Goal: Task Accomplishment & Management: Manage account settings

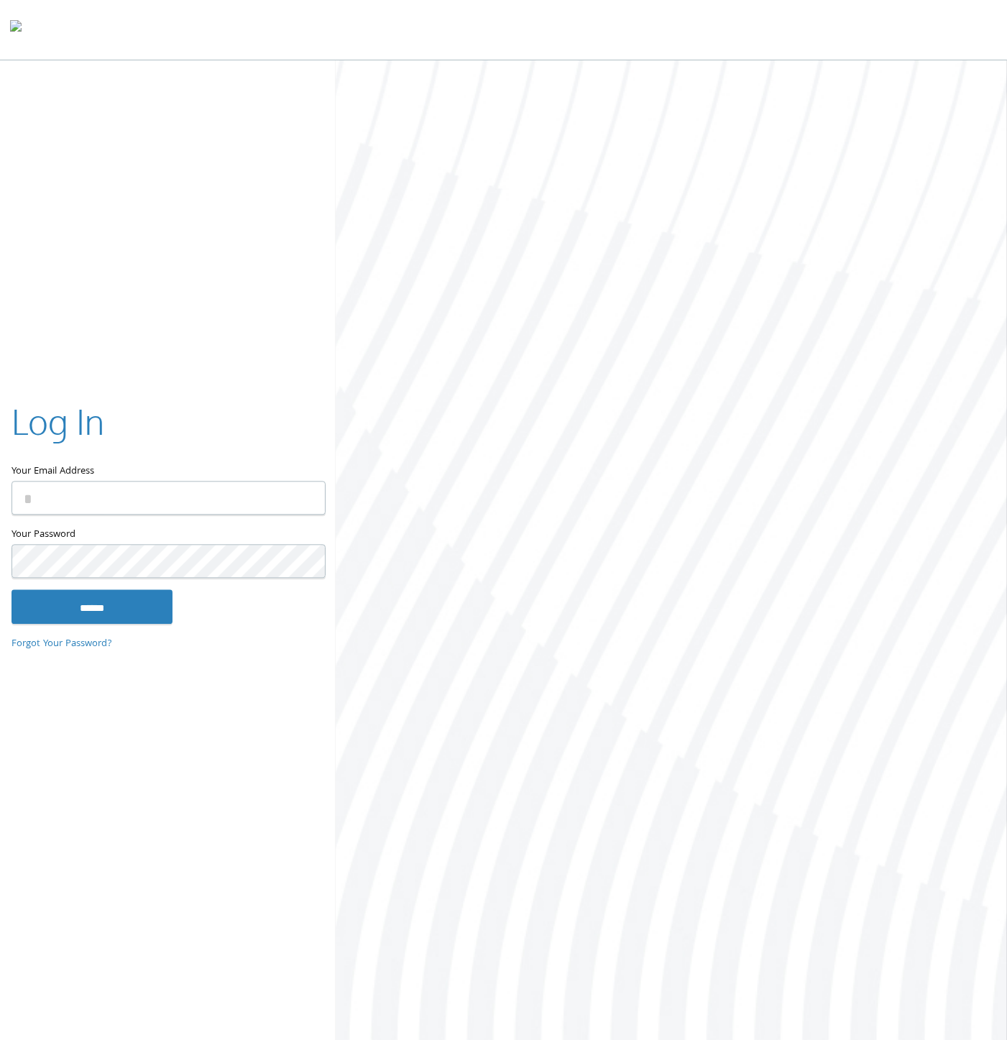
type input "**********"
click at [88, 599] on input "******" at bounding box center [91, 606] width 161 height 34
